Goal: Transaction & Acquisition: Download file/media

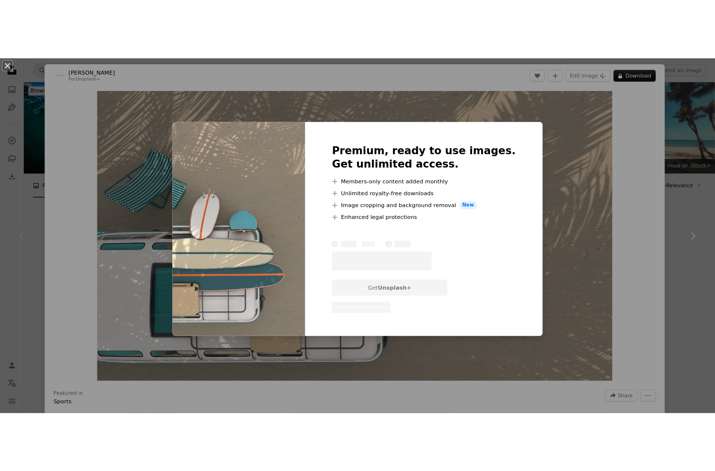
scroll to position [148, 0]
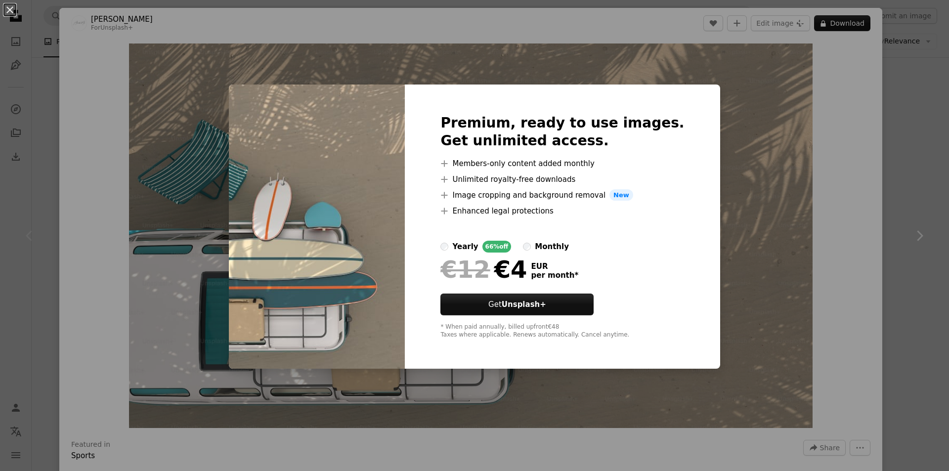
click at [791, 260] on div "An X shape Premium, ready to use images. Get unlimited access. A plus sign Memb…" at bounding box center [474, 235] width 949 height 471
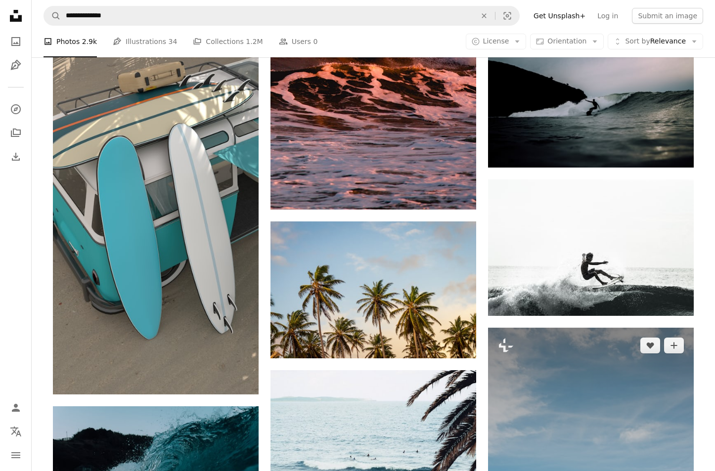
scroll to position [198, 0]
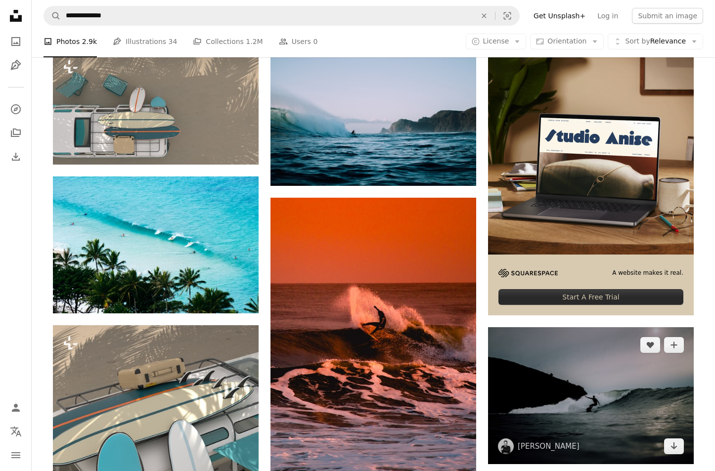
click at [597, 369] on img at bounding box center [591, 395] width 206 height 137
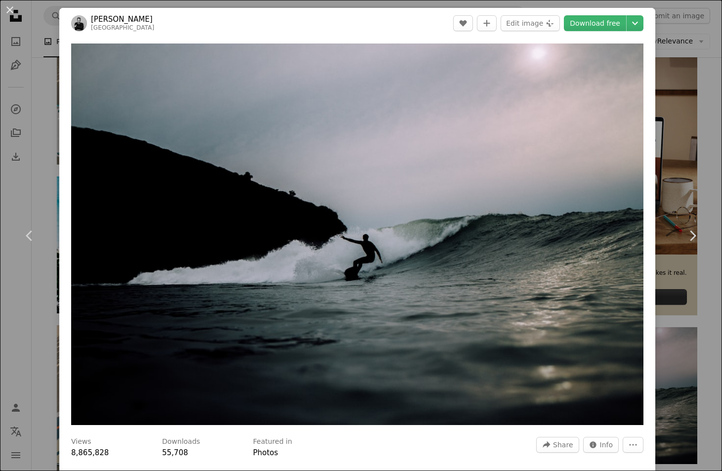
click at [669, 148] on div "An X shape Chevron left Chevron right [PERSON_NAME] timmarshall A heart A plus …" at bounding box center [361, 235] width 722 height 471
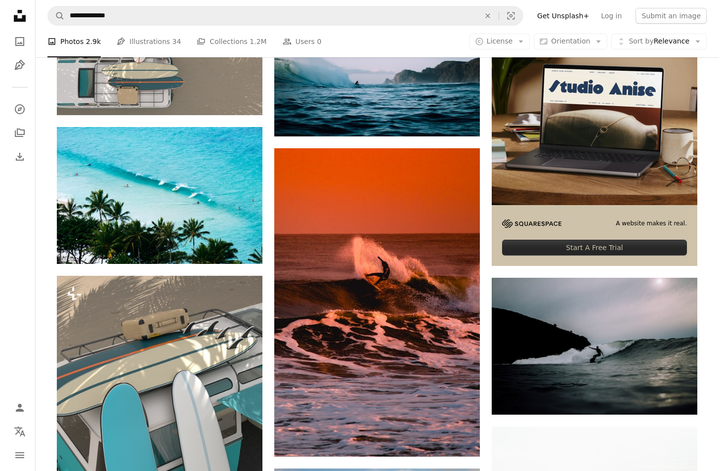
scroll to position [297, 0]
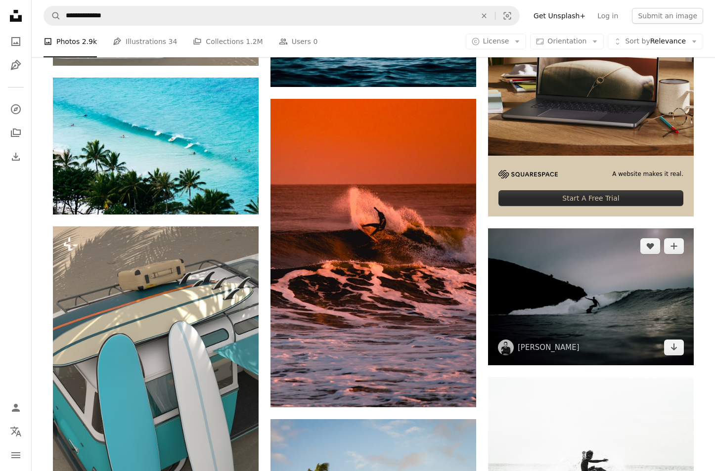
click at [556, 290] on img at bounding box center [591, 296] width 206 height 137
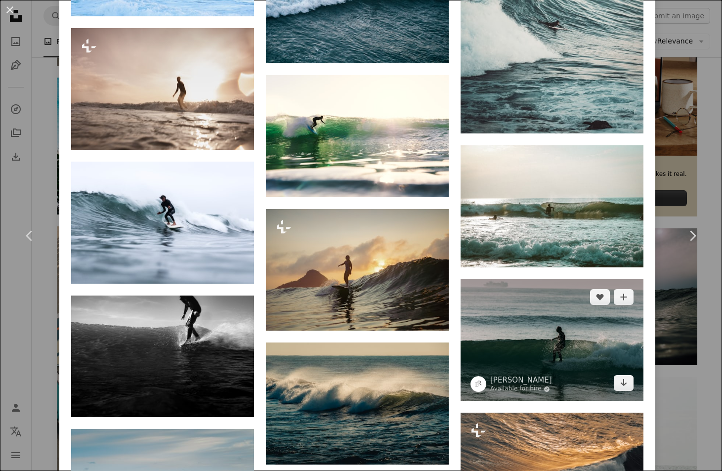
scroll to position [2139, 0]
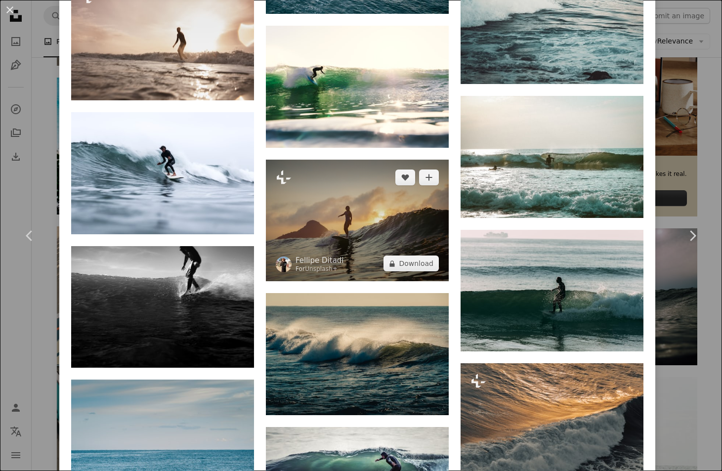
click at [377, 207] on img at bounding box center [357, 221] width 183 height 122
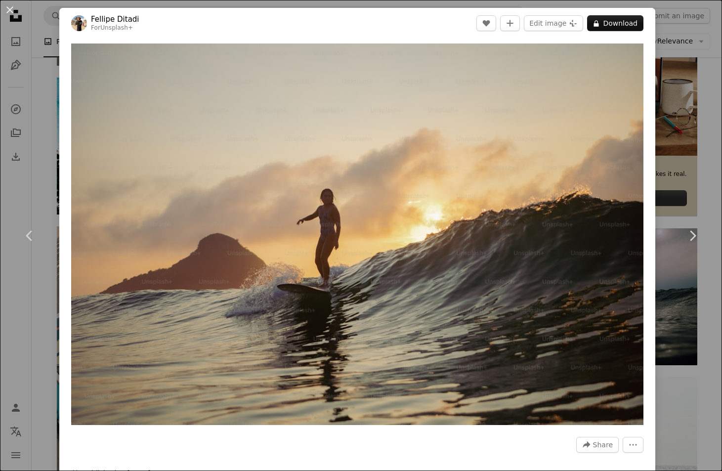
click at [683, 183] on div "An X shape Chevron left Chevron right [PERSON_NAME] For Unsplash+ A heart A plu…" at bounding box center [361, 235] width 722 height 471
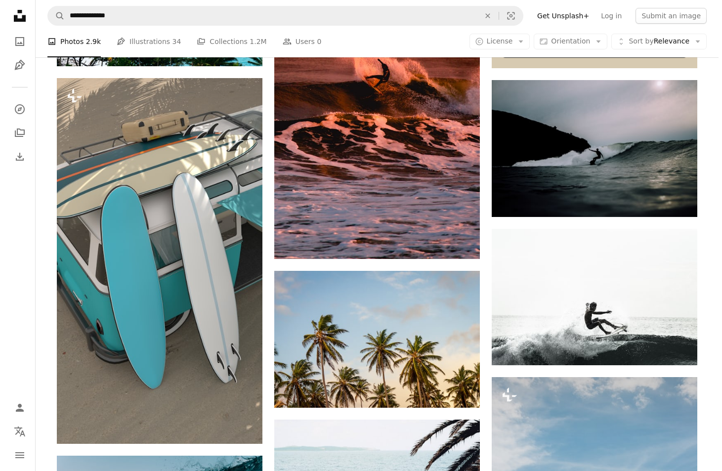
scroll to position [544, 0]
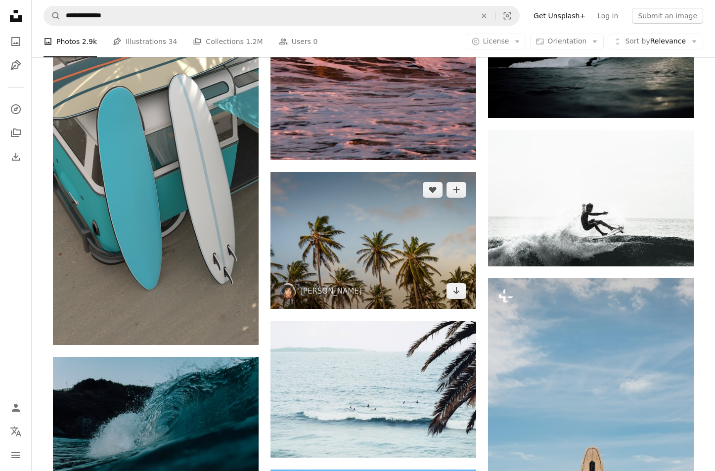
click at [407, 234] on img at bounding box center [373, 240] width 206 height 137
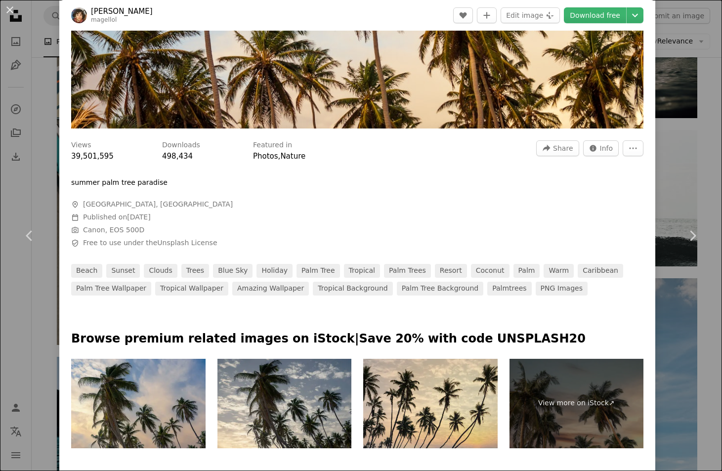
scroll to position [494, 0]
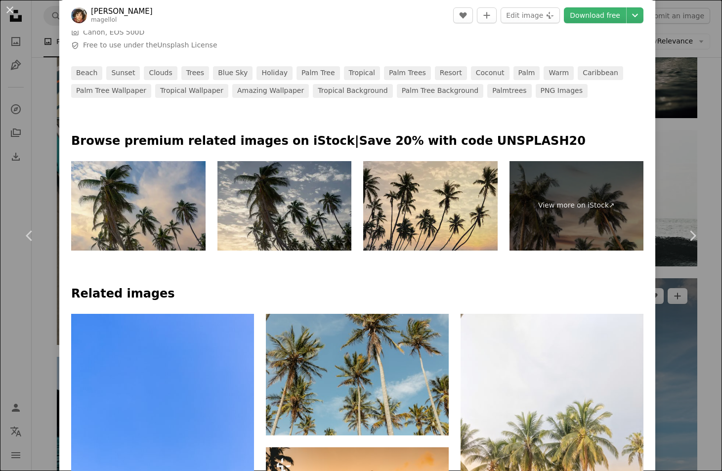
click at [659, 298] on div "An X shape Chevron left Chevron right [PERSON_NAME] magellol A heart A plus sig…" at bounding box center [361, 235] width 722 height 471
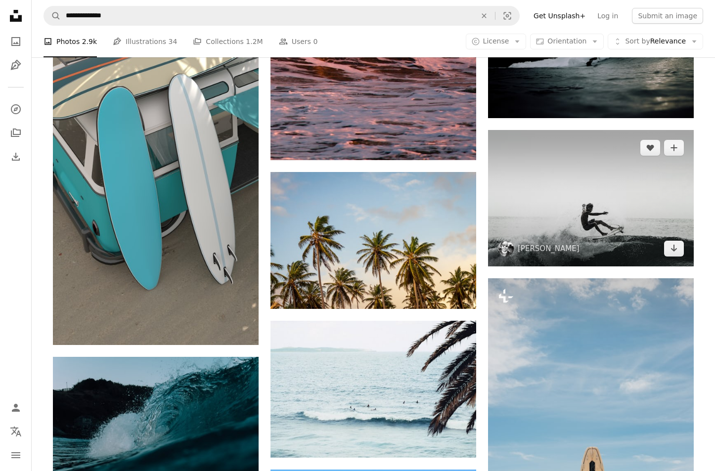
click at [579, 237] on img at bounding box center [591, 198] width 206 height 136
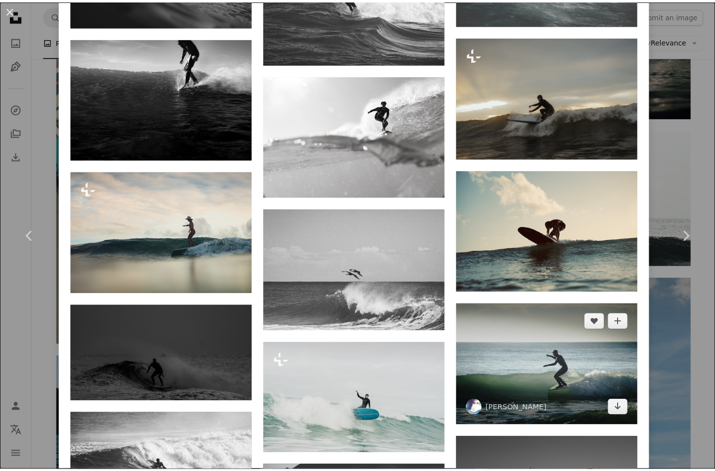
scroll to position [1335, 0]
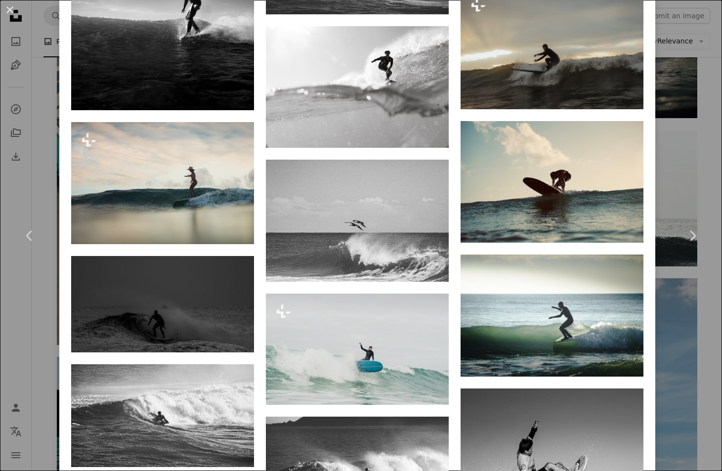
click at [680, 369] on div "An X shape Chevron left Chevron right [PERSON_NAME] awbraga A heart A plus sign…" at bounding box center [361, 235] width 722 height 471
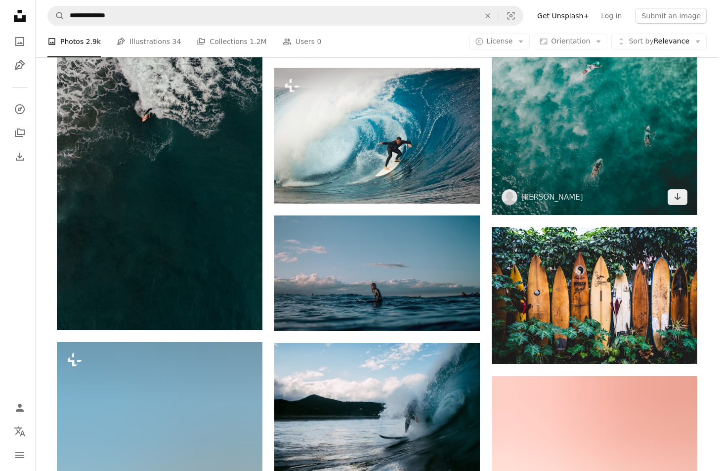
scroll to position [1286, 0]
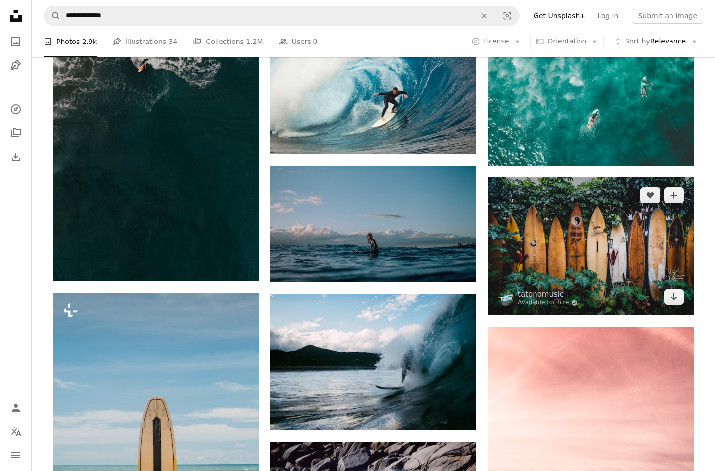
click at [607, 251] on img at bounding box center [591, 246] width 206 height 137
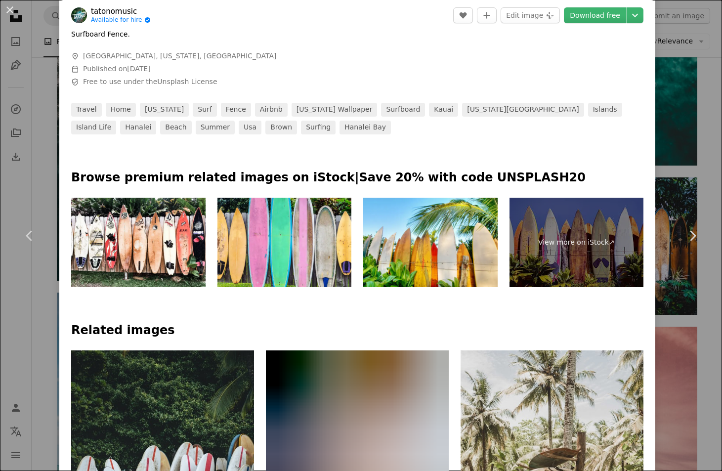
scroll to position [148, 0]
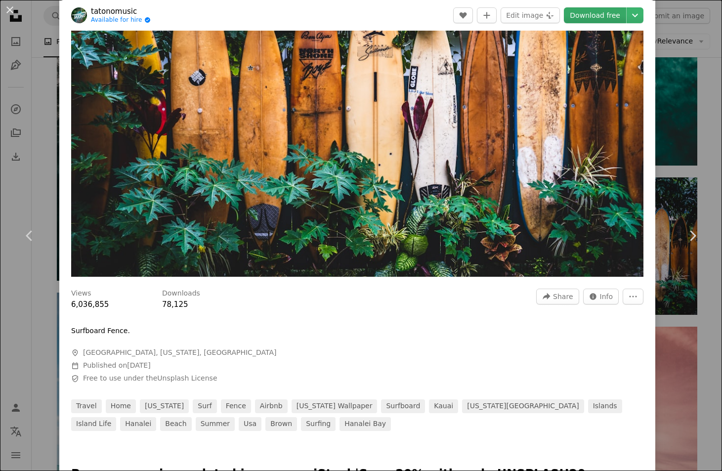
click at [581, 17] on link "Download free" at bounding box center [595, 15] width 62 height 16
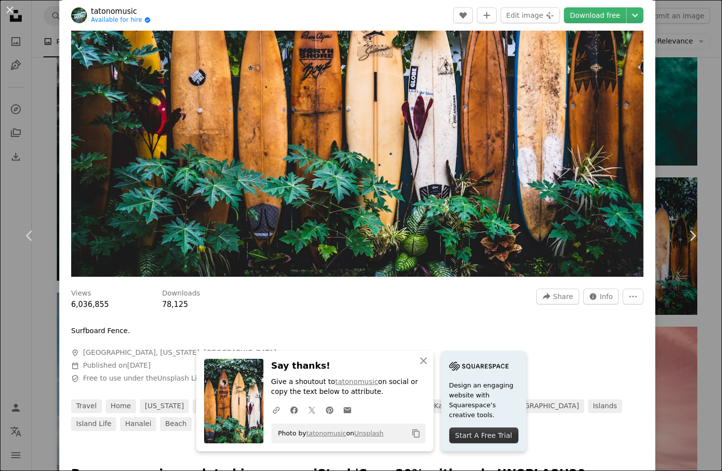
scroll to position [0, 0]
